Goal: Transaction & Acquisition: Download file/media

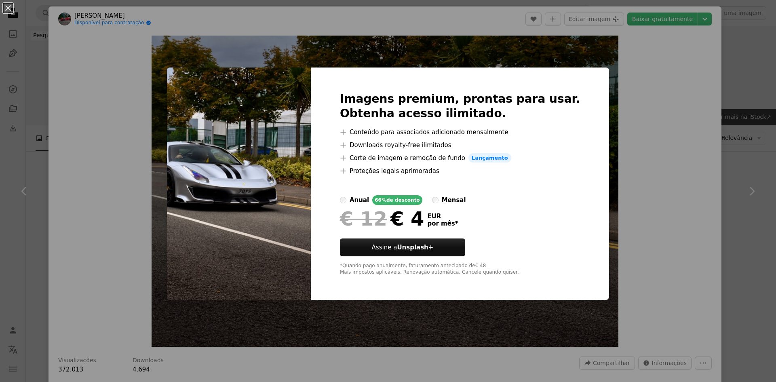
click at [652, 72] on div "An X shape Imagens premium, prontas para usar. Obtenha acesso ilimitado. A plus…" at bounding box center [388, 191] width 776 height 382
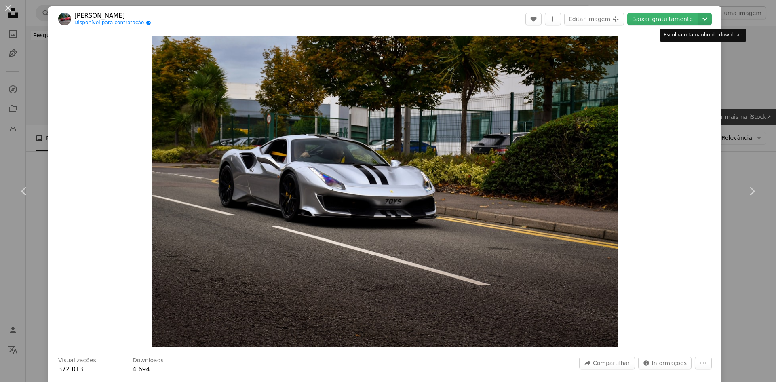
click at [699, 17] on icon "Chevron down" at bounding box center [705, 19] width 13 height 10
click at [703, 19] on icon "Escolha o tamanho do download" at bounding box center [705, 19] width 5 height 3
click at [605, 54] on img "Ampliar esta imagem" at bounding box center [385, 191] width 467 height 311
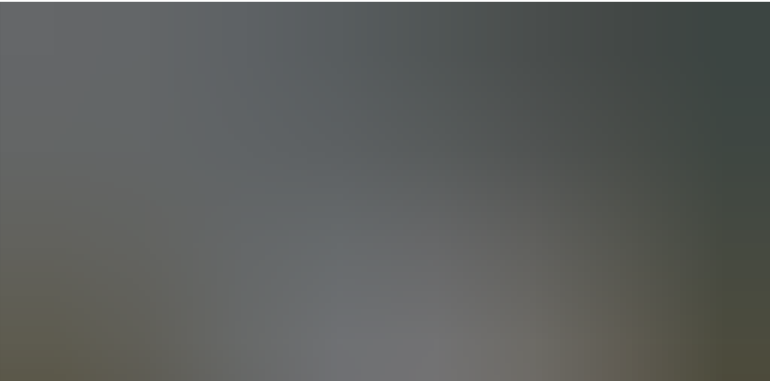
scroll to position [64, 0]
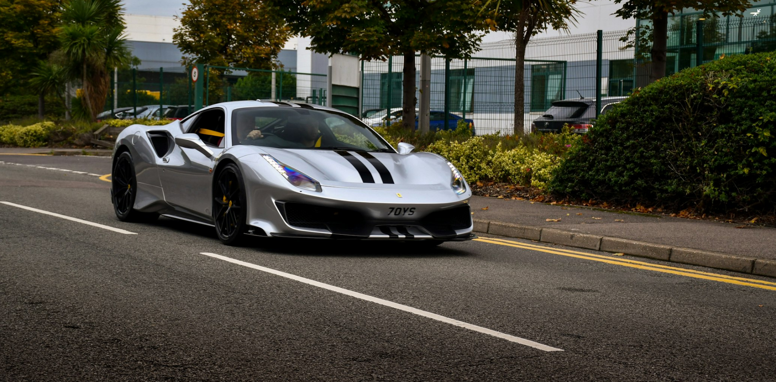
click at [752, 15] on img "Diminuir esta imagem" at bounding box center [388, 195] width 777 height 518
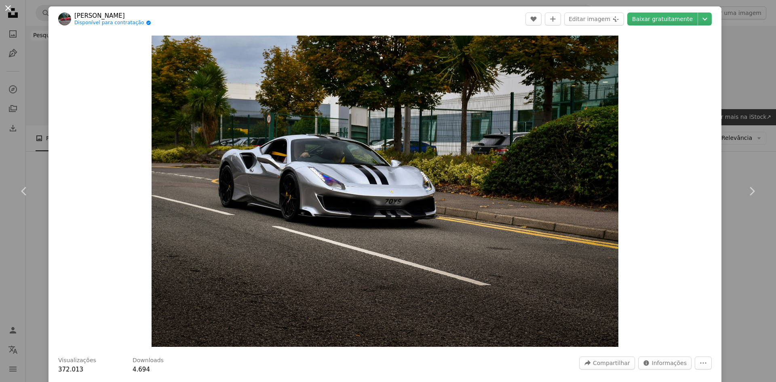
click at [13, 8] on button "An X shape" at bounding box center [8, 8] width 10 height 10
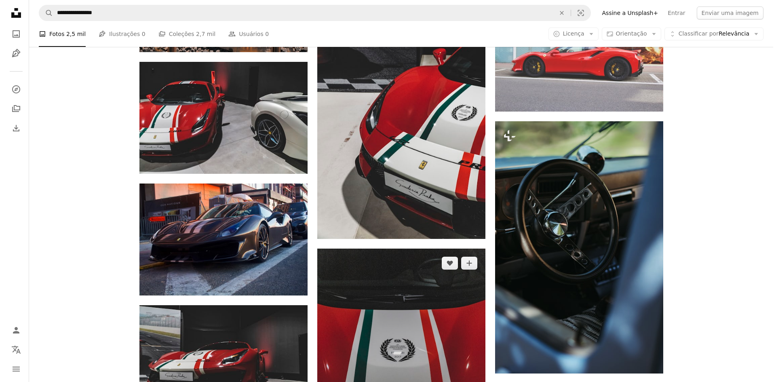
scroll to position [1173, 0]
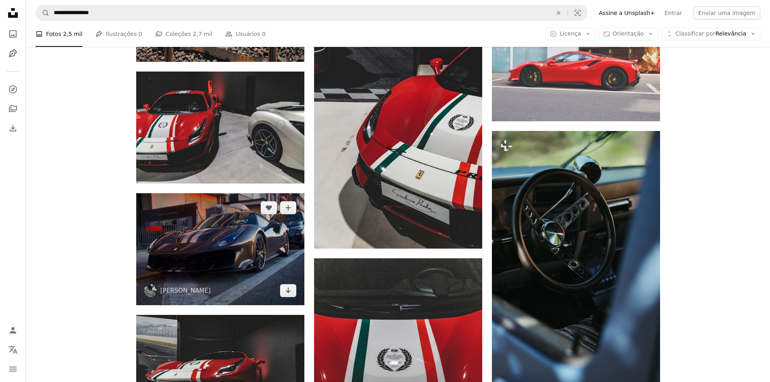
click at [244, 247] on img at bounding box center [220, 249] width 168 height 112
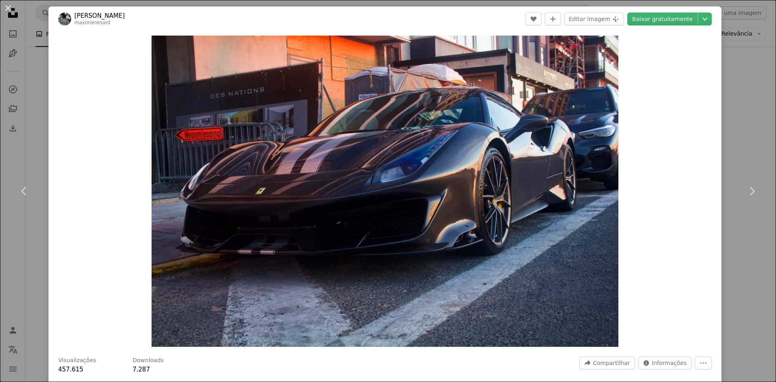
click at [608, 50] on img "Ampliar esta imagem" at bounding box center [385, 191] width 467 height 311
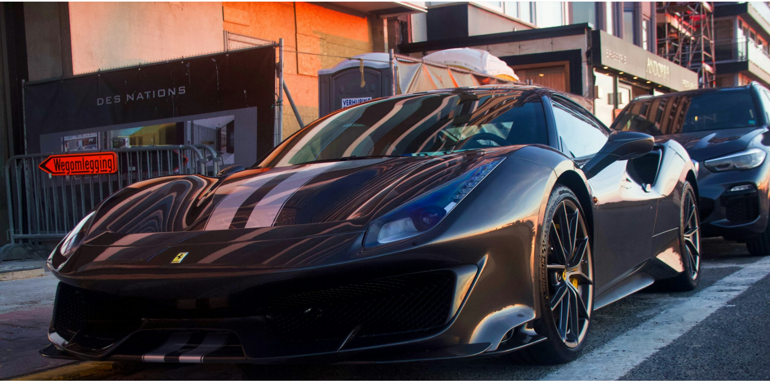
scroll to position [64, 0]
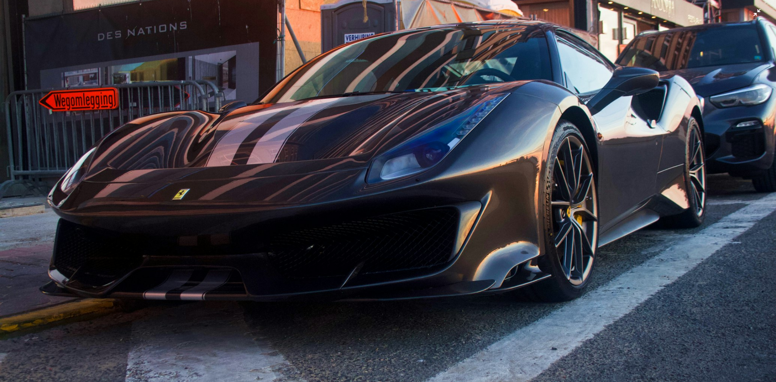
click at [754, 14] on img "Diminuir esta imagem" at bounding box center [388, 195] width 777 height 518
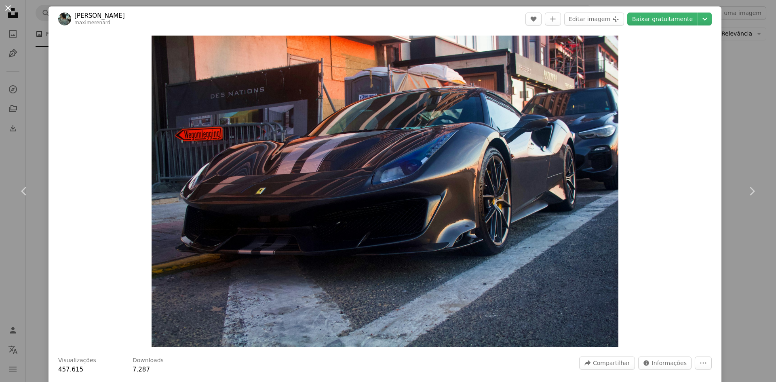
click at [10, 7] on button "An X shape" at bounding box center [8, 8] width 10 height 10
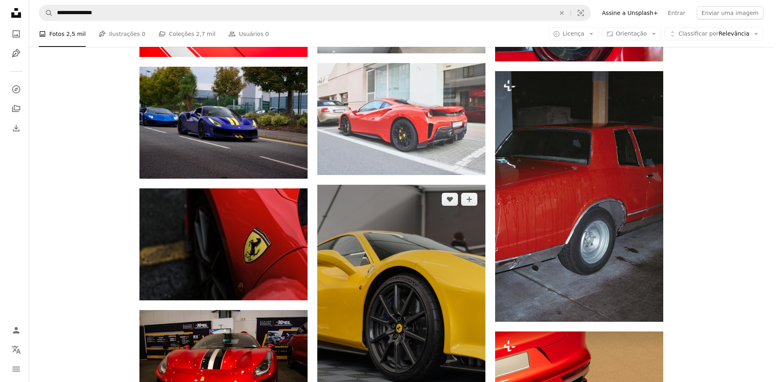
scroll to position [2143, 0]
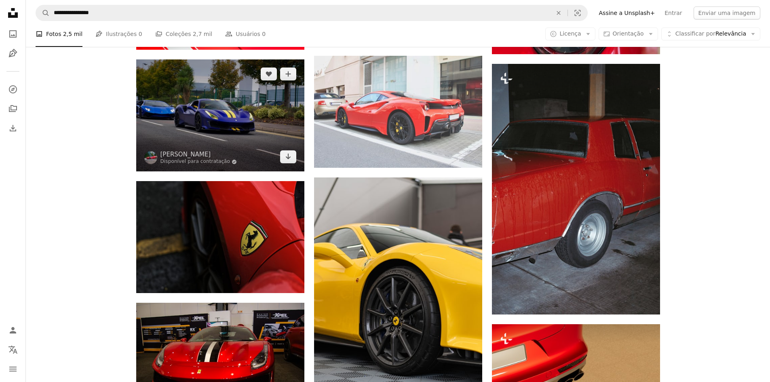
click at [220, 134] on img at bounding box center [220, 115] width 168 height 112
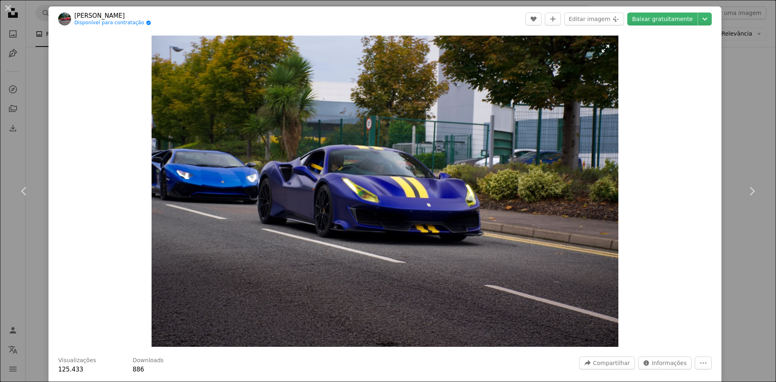
click at [607, 48] on img "Ampliar esta imagem" at bounding box center [385, 191] width 467 height 311
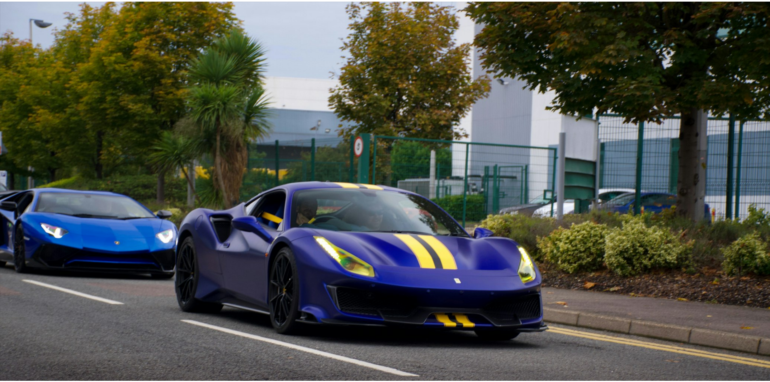
scroll to position [64, 0]
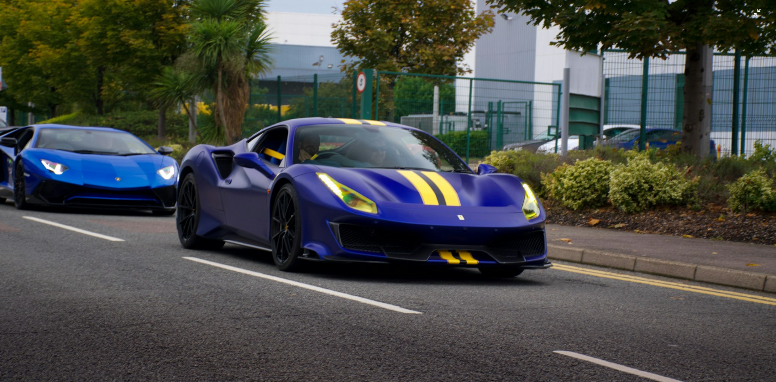
click at [753, 11] on img "Diminuir esta imagem" at bounding box center [388, 195] width 777 height 518
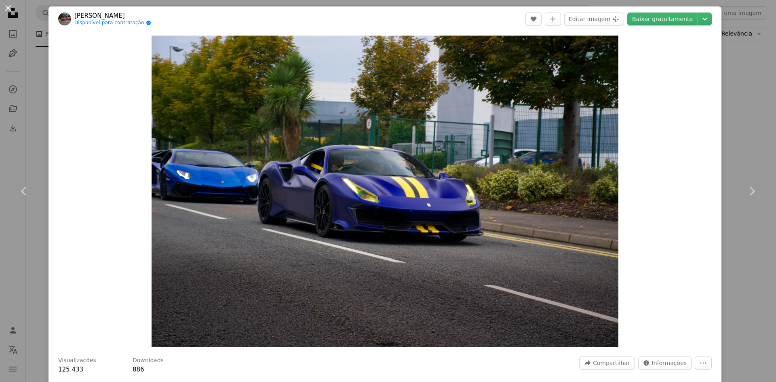
click at [3, 6] on button "An X shape" at bounding box center [8, 8] width 10 height 10
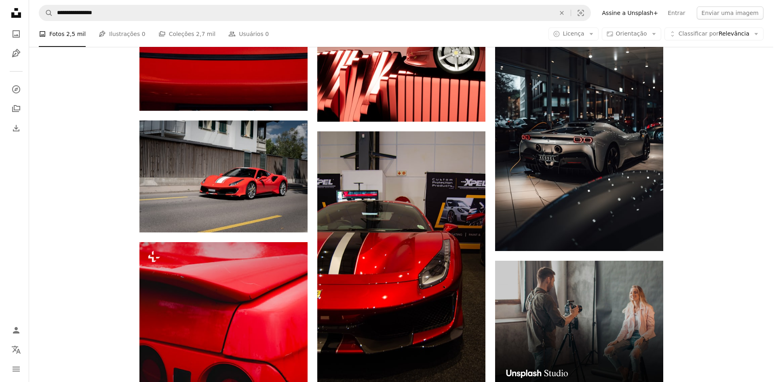
scroll to position [2709, 0]
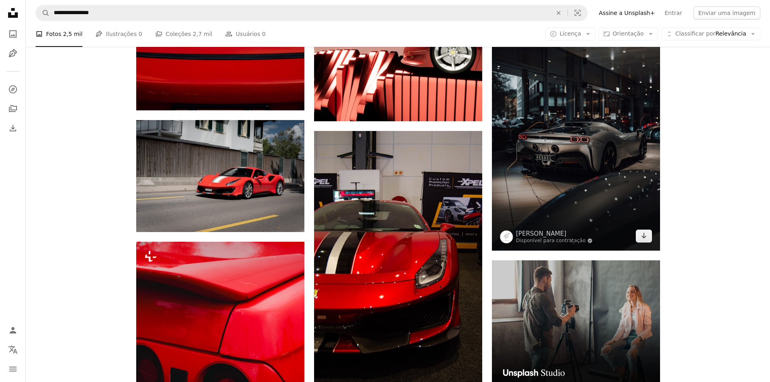
click at [556, 157] on img at bounding box center [576, 124] width 168 height 252
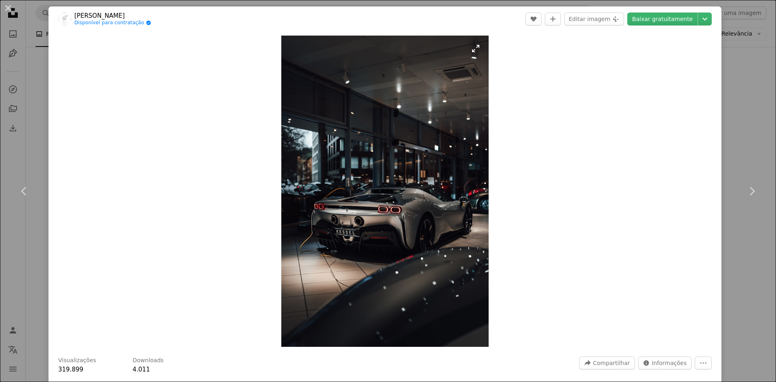
click at [475, 47] on img "Ampliar esta imagem" at bounding box center [384, 191] width 207 height 311
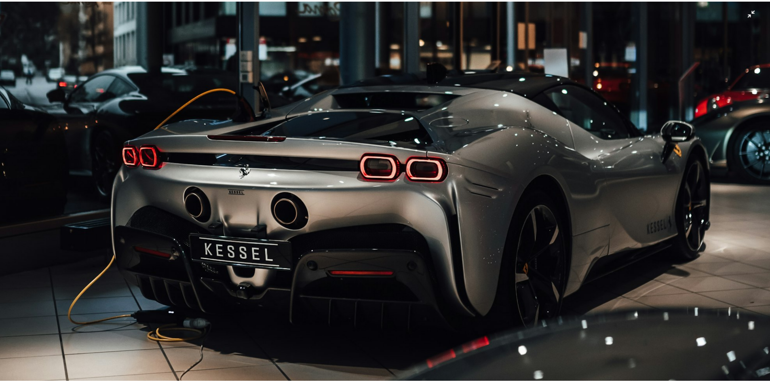
scroll to position [463, 0]
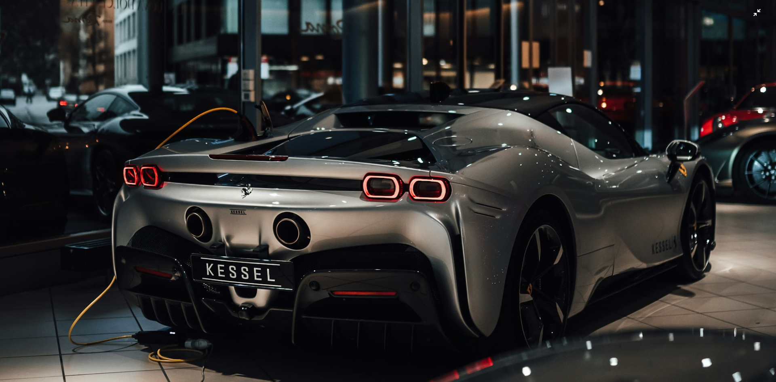
click at [753, 16] on img "Diminuir esta imagem" at bounding box center [388, 119] width 777 height 1166
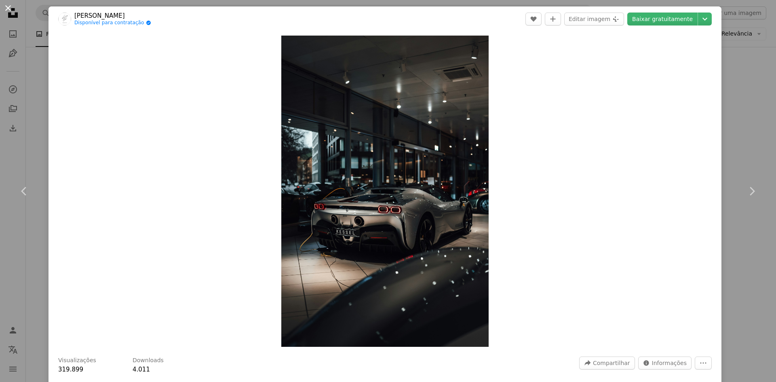
click at [8, 10] on button "An X shape" at bounding box center [8, 8] width 10 height 10
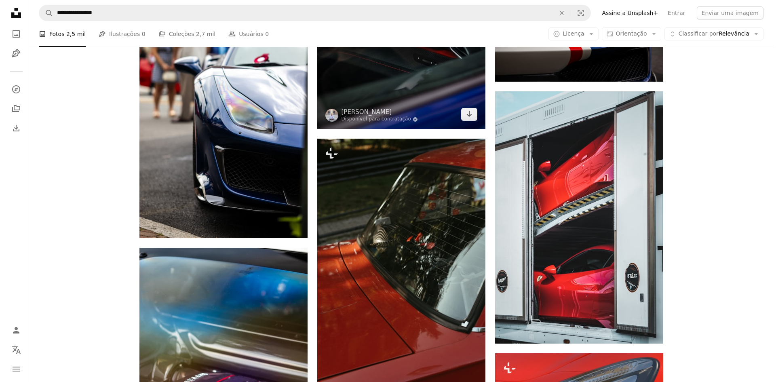
scroll to position [3235, 0]
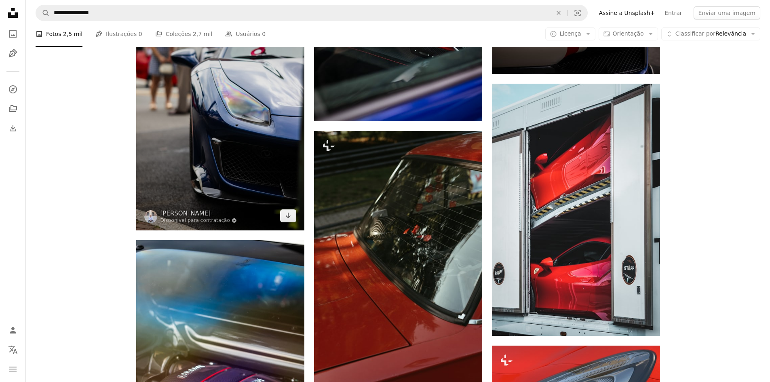
click at [261, 139] on img at bounding box center [220, 104] width 168 height 252
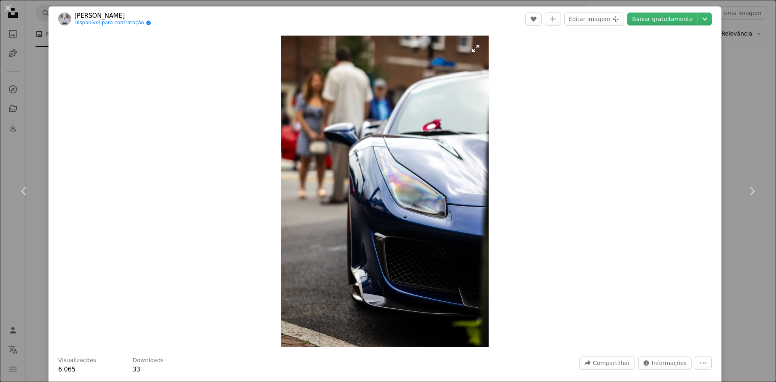
click at [474, 49] on img "Ampliar esta imagem" at bounding box center [384, 191] width 207 height 311
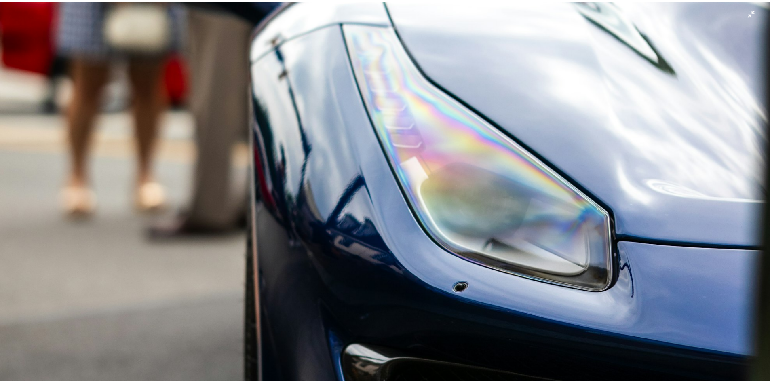
scroll to position [383, 0]
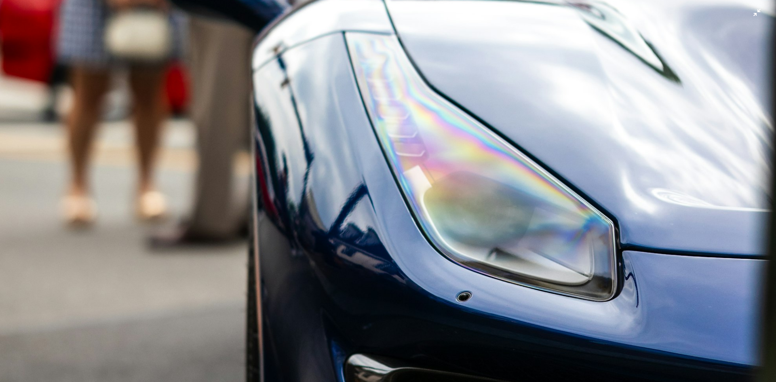
click at [755, 15] on img "Diminuir esta imagem" at bounding box center [388, 200] width 777 height 1166
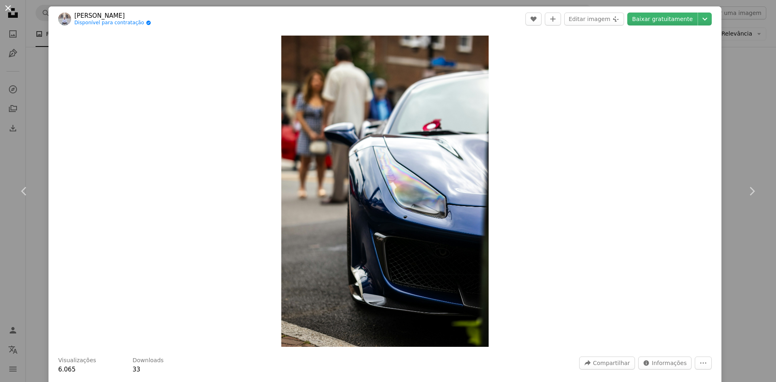
click at [12, 11] on button "An X shape" at bounding box center [8, 8] width 10 height 10
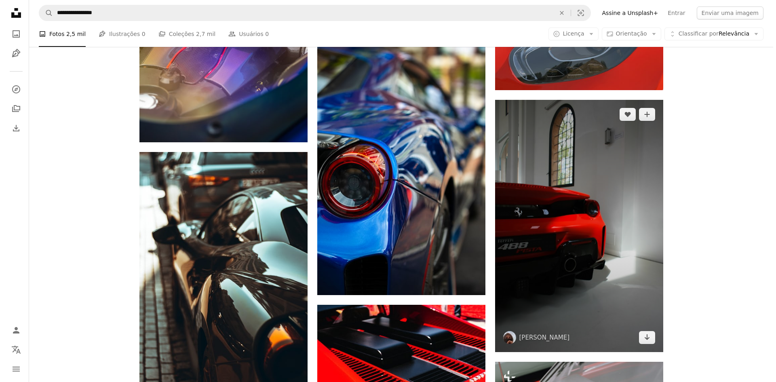
scroll to position [3558, 0]
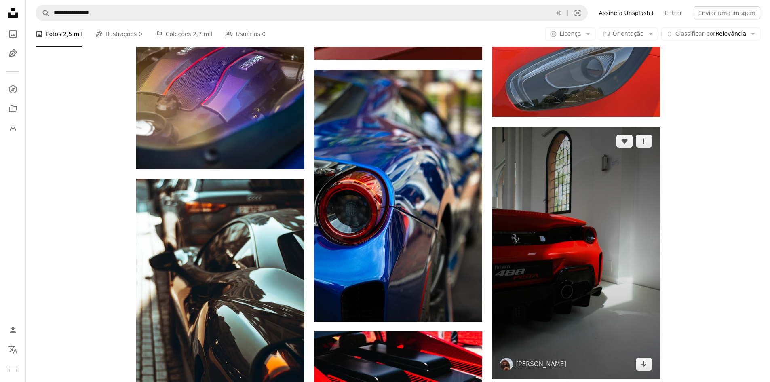
click at [576, 209] on img at bounding box center [576, 253] width 168 height 252
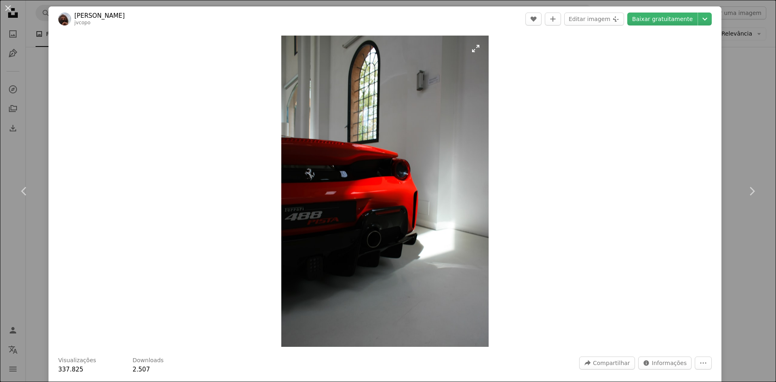
click at [475, 49] on img "Ampliar esta imagem" at bounding box center [384, 191] width 207 height 311
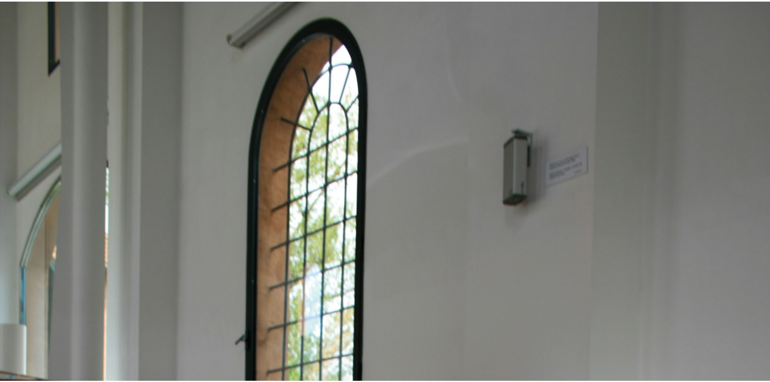
scroll to position [383, 0]
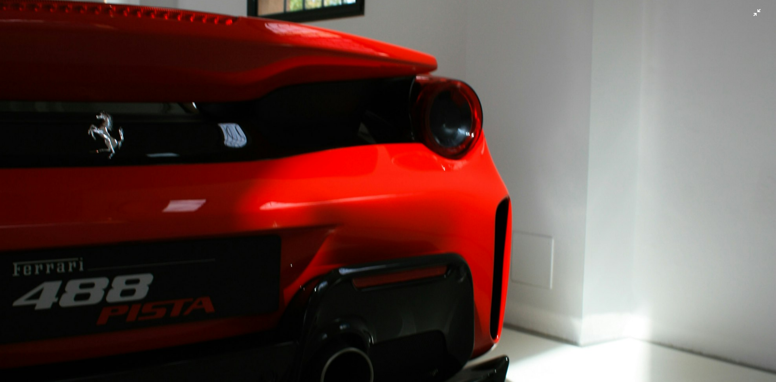
click at [746, 13] on img "Diminuir esta imagem" at bounding box center [388, 200] width 777 height 1166
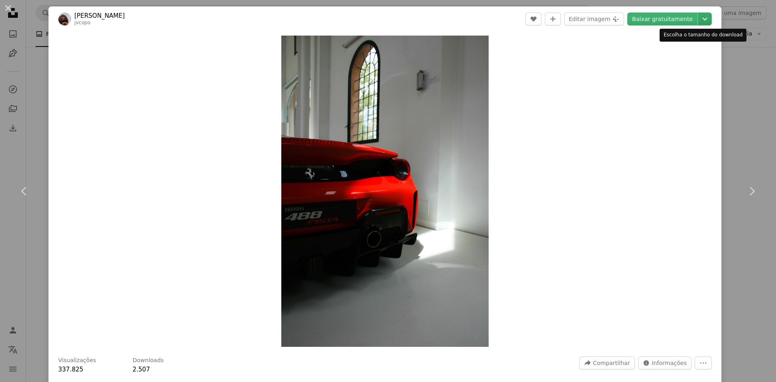
click at [699, 19] on icon "Chevron down" at bounding box center [705, 19] width 13 height 10
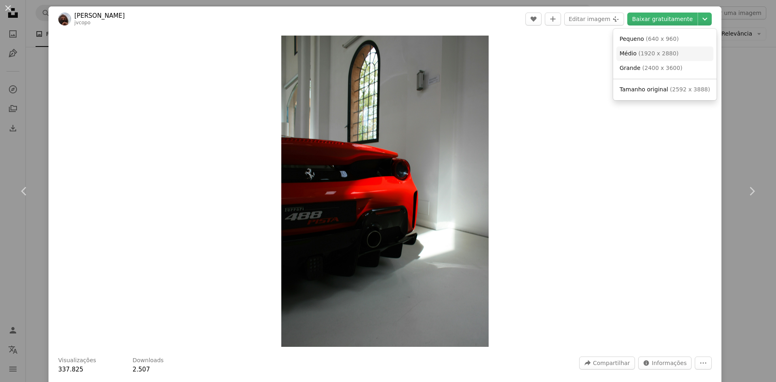
click at [670, 58] on link "Médio ( 1920 x 2880 )" at bounding box center [665, 53] width 97 height 15
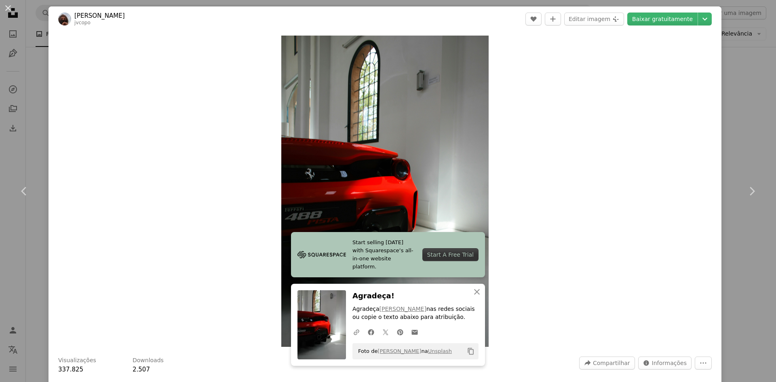
click at [578, 162] on div "Zoom in" at bounding box center [385, 191] width 673 height 319
click at [699, 22] on icon "Chevron down" at bounding box center [705, 19] width 13 height 10
click at [533, 183] on dialog "An X shape Chevron left Chevron right [PERSON_NAME] jvcopo A heart A plus sign …" at bounding box center [388, 191] width 776 height 382
click at [12, 12] on button "An X shape" at bounding box center [8, 8] width 10 height 10
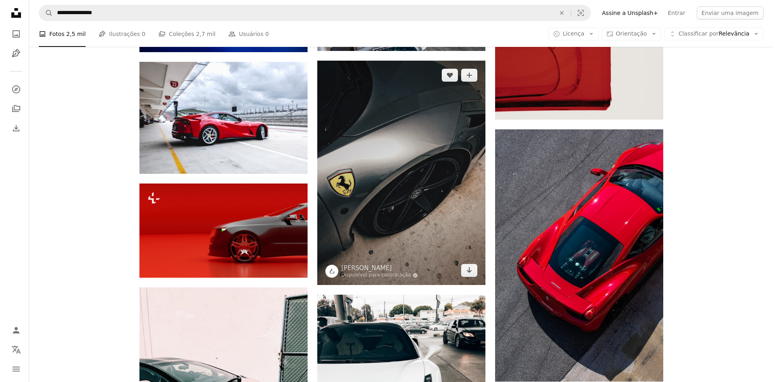
scroll to position [4569, 0]
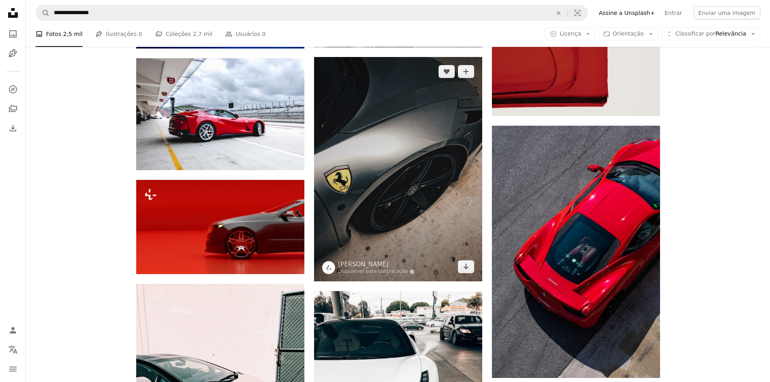
click at [412, 192] on img at bounding box center [398, 169] width 168 height 224
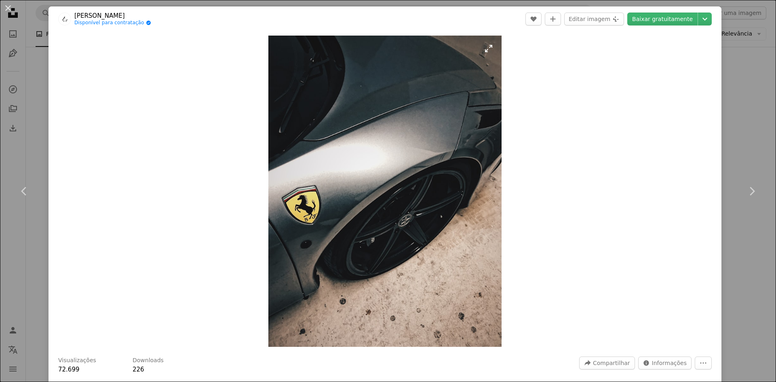
click at [487, 51] on img "Ampliar esta imagem" at bounding box center [385, 191] width 234 height 311
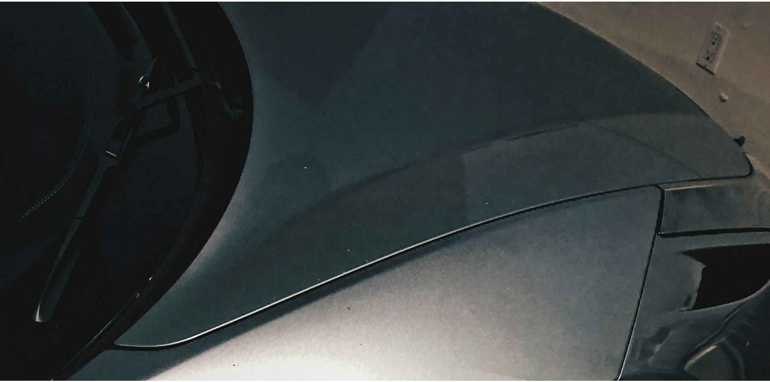
scroll to position [319, 0]
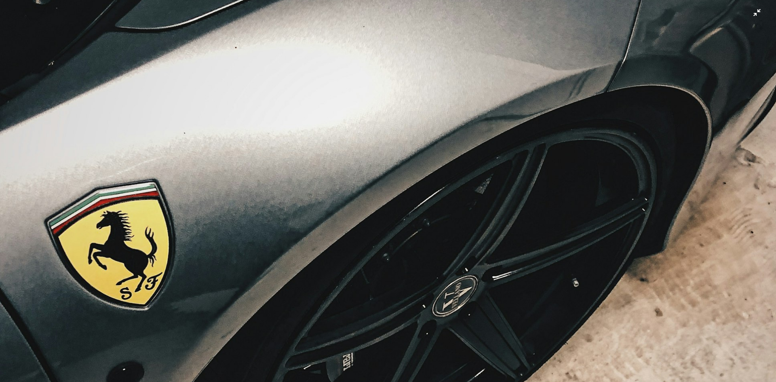
click at [752, 13] on img "Diminuir esta imagem" at bounding box center [388, 199] width 777 height 1036
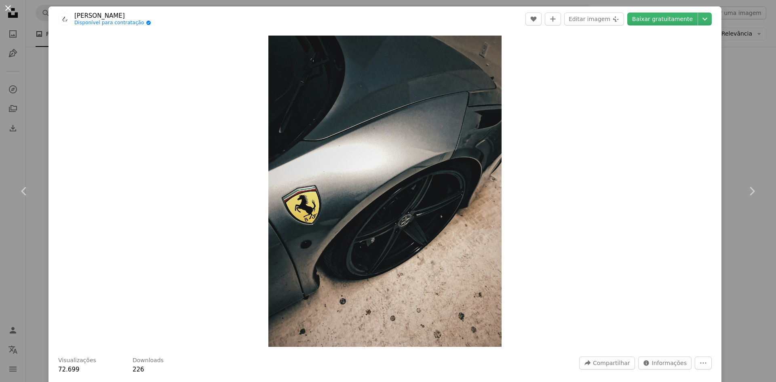
click at [10, 9] on button "An X shape" at bounding box center [8, 8] width 10 height 10
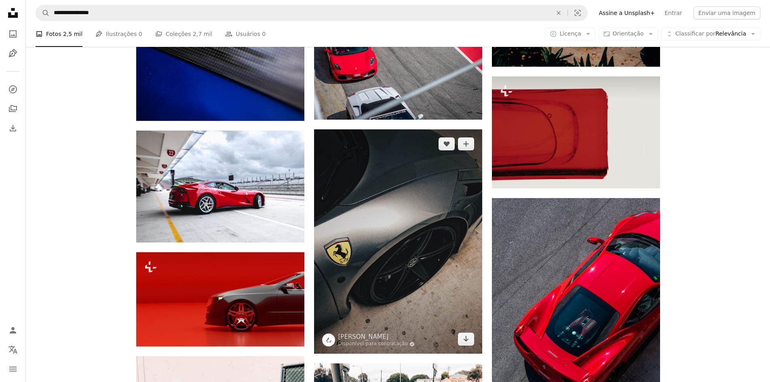
scroll to position [4488, 0]
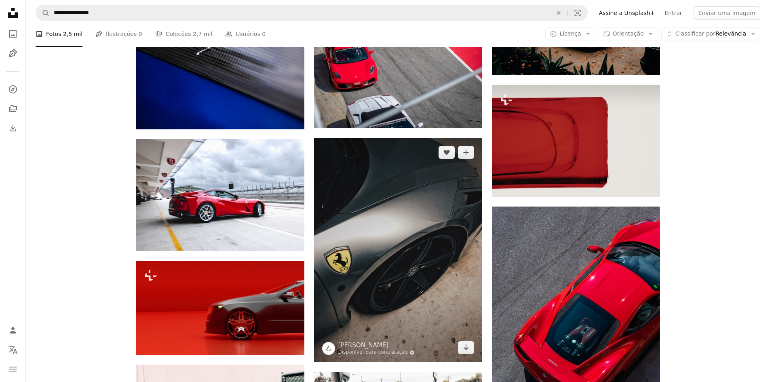
click at [410, 204] on img at bounding box center [398, 250] width 168 height 224
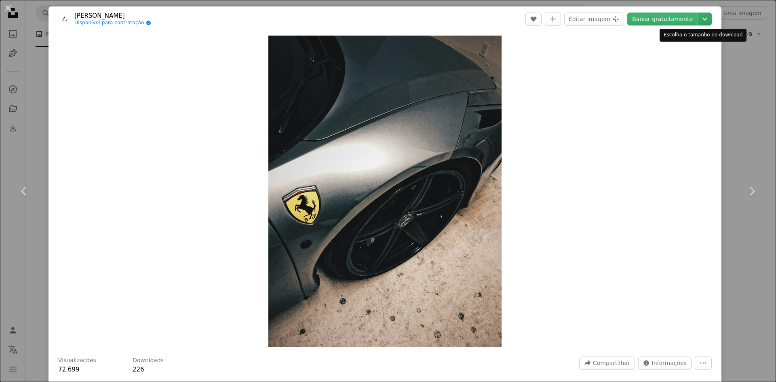
click at [699, 21] on icon "Chevron down" at bounding box center [705, 19] width 13 height 10
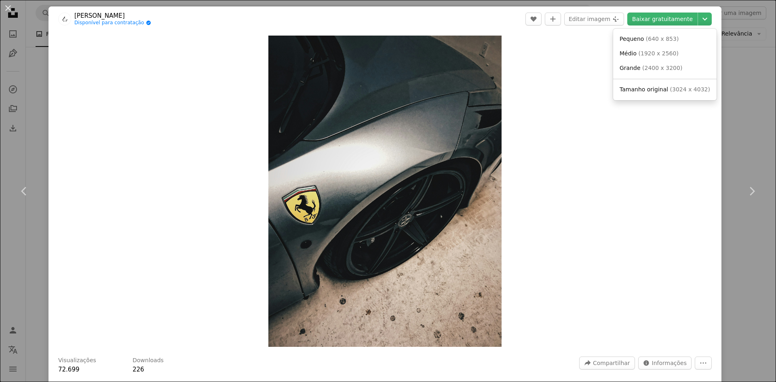
click at [588, 167] on dialog "An X shape Chevron left Chevron right [PERSON_NAME] Disponível para contratação…" at bounding box center [388, 191] width 776 height 382
click at [6, 11] on button "An X shape" at bounding box center [8, 8] width 10 height 10
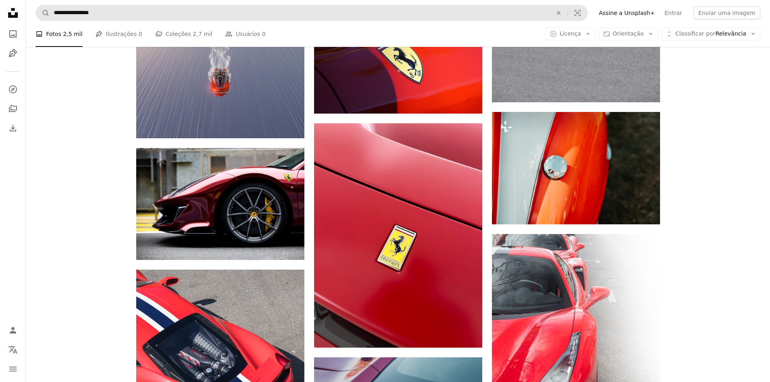
scroll to position [5297, 0]
